Goal: Transaction & Acquisition: Purchase product/service

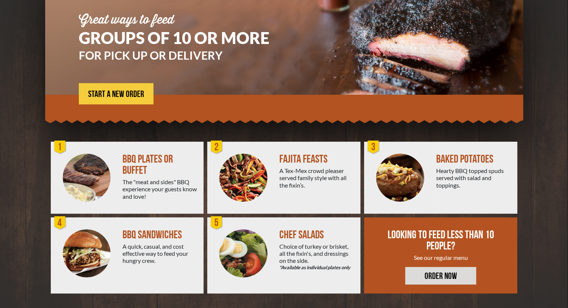
scroll to position [85, 0]
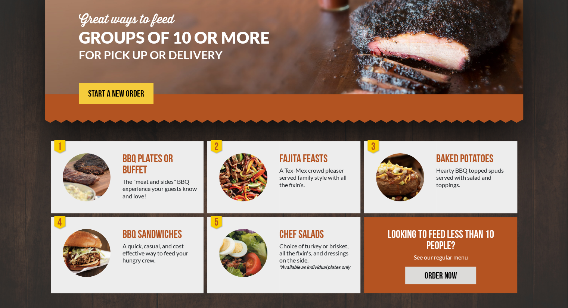
click at [102, 172] on img at bounding box center [87, 177] width 48 height 48
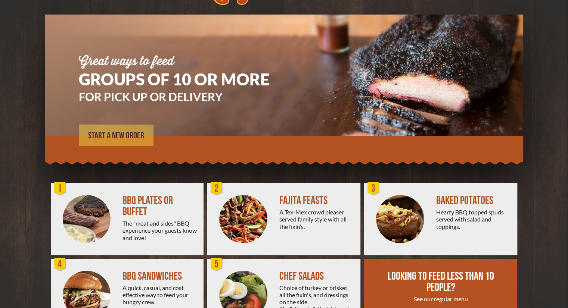
scroll to position [43, 0]
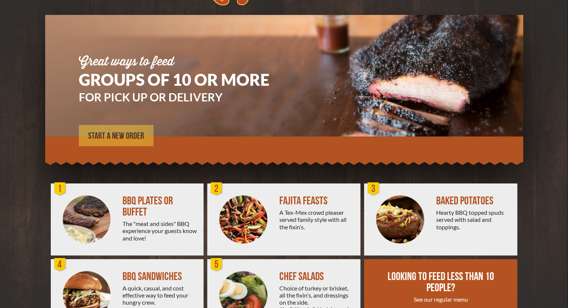
click at [126, 130] on link "START A NEW ORDER" at bounding box center [116, 135] width 75 height 21
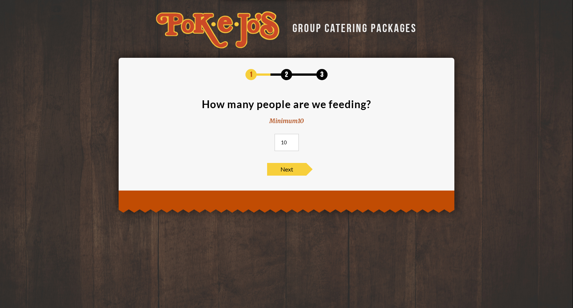
click at [290, 145] on input "10" at bounding box center [287, 142] width 24 height 17
click at [291, 141] on input "11" at bounding box center [287, 142] width 24 height 17
click at [291, 141] on input "12" at bounding box center [287, 142] width 24 height 17
click at [291, 141] on input "13" at bounding box center [287, 142] width 24 height 17
click at [291, 141] on input "14" at bounding box center [287, 142] width 24 height 17
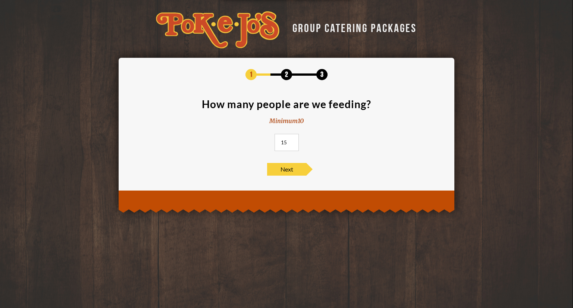
click at [291, 141] on input "15" at bounding box center [287, 142] width 24 height 17
click at [283, 141] on input "15" at bounding box center [287, 142] width 24 height 17
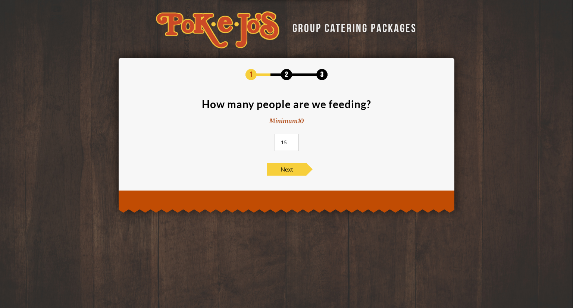
type input "1"
type input "50"
click at [288, 169] on span "Next" at bounding box center [286, 169] width 39 height 13
